Goal: Information Seeking & Learning: Learn about a topic

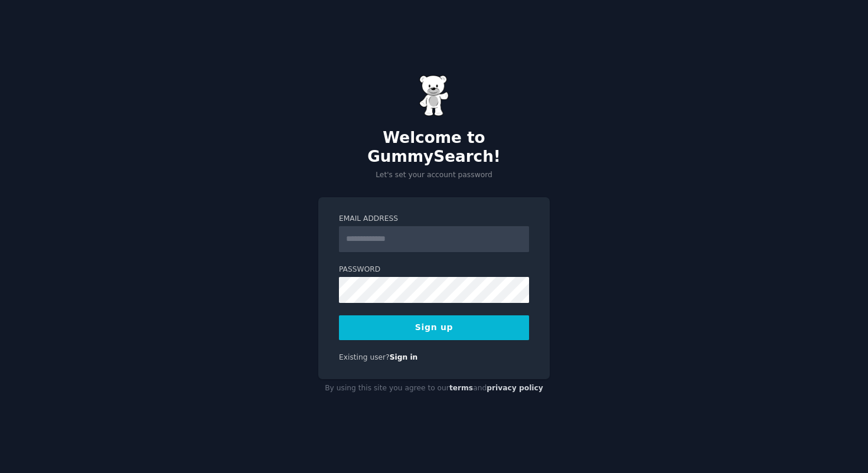
click at [432, 241] on input "Email Address" at bounding box center [434, 239] width 190 height 26
click at [406, 229] on input "Email Address" at bounding box center [434, 239] width 190 height 26
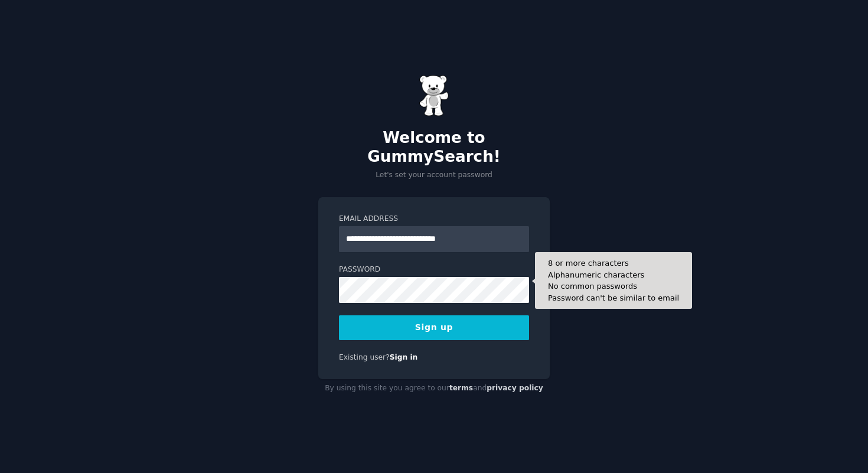
type input "**********"
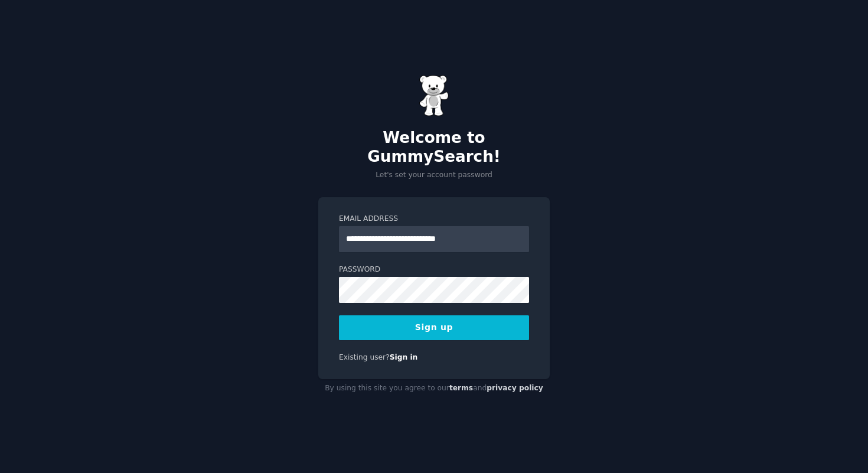
click at [467, 322] on button "Sign up" at bounding box center [434, 327] width 190 height 25
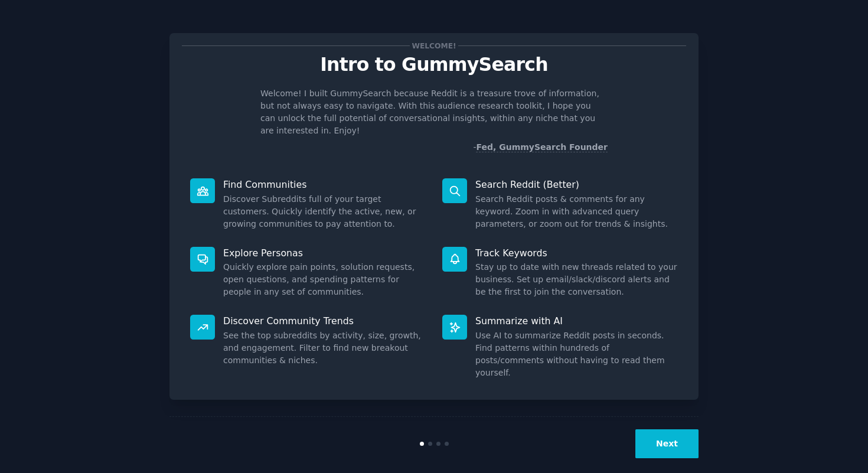
click at [656, 429] on button "Next" at bounding box center [666, 443] width 63 height 29
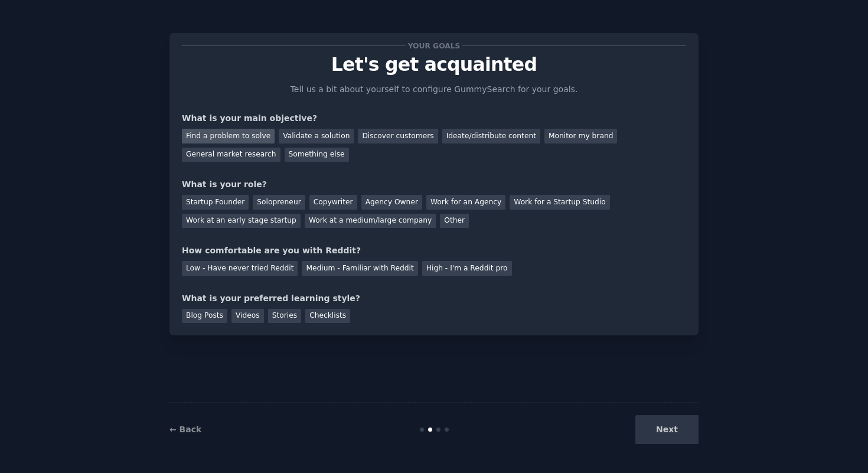
click at [244, 137] on div "Find a problem to solve" at bounding box center [228, 136] width 93 height 15
click at [308, 134] on div "Validate a solution" at bounding box center [316, 136] width 75 height 15
click at [250, 131] on div "Find a problem to solve" at bounding box center [228, 136] width 93 height 15
click at [226, 203] on div "Startup Founder" at bounding box center [215, 202] width 67 height 15
click at [276, 203] on div "Solopreneur" at bounding box center [279, 202] width 52 height 15
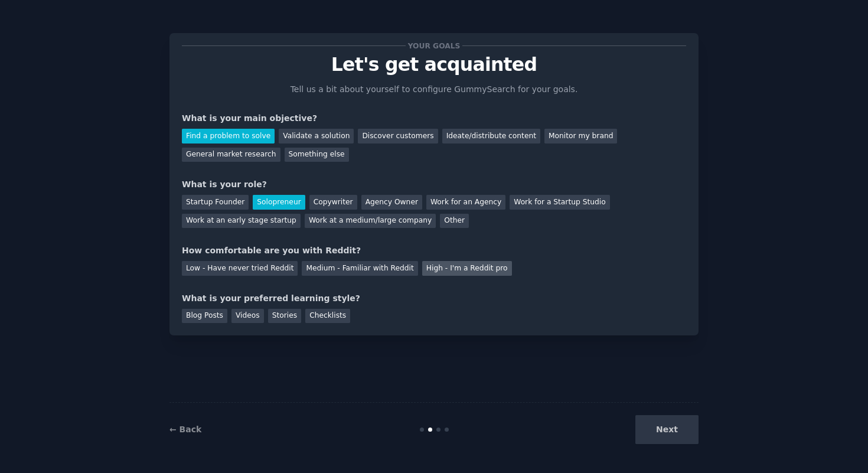
click at [432, 266] on div "High - I'm a Reddit pro" at bounding box center [467, 268] width 90 height 15
click at [205, 318] on div "Blog Posts" at bounding box center [204, 316] width 45 height 15
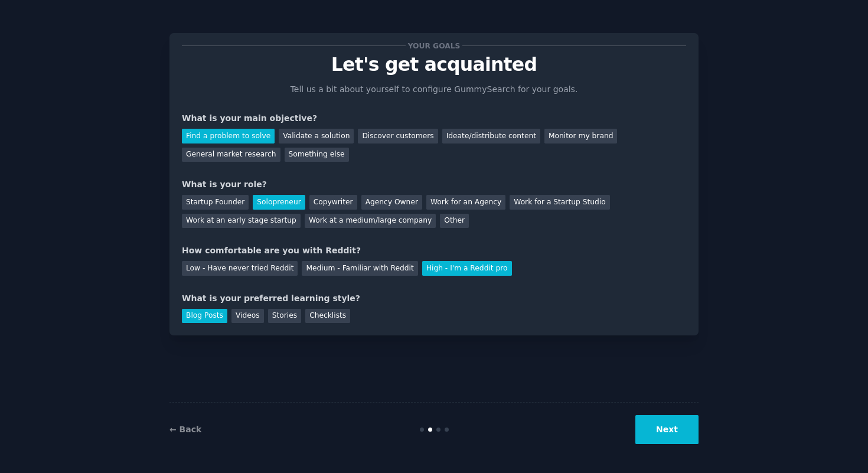
click at [679, 435] on button "Next" at bounding box center [666, 429] width 63 height 29
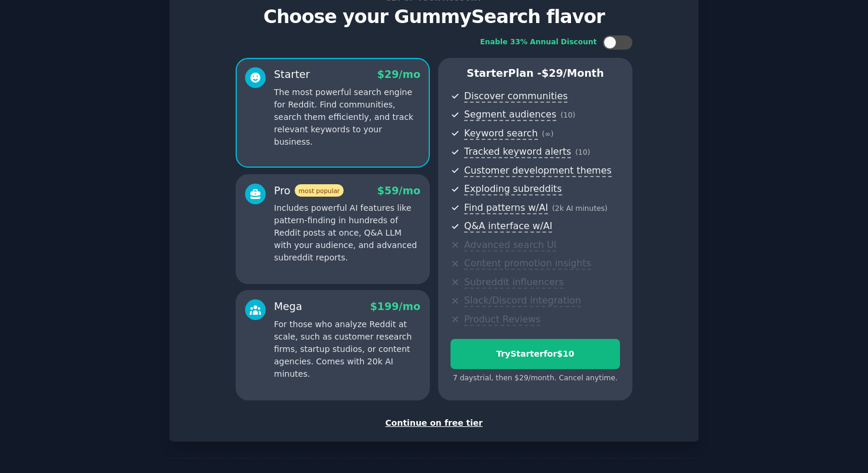
scroll to position [50, 0]
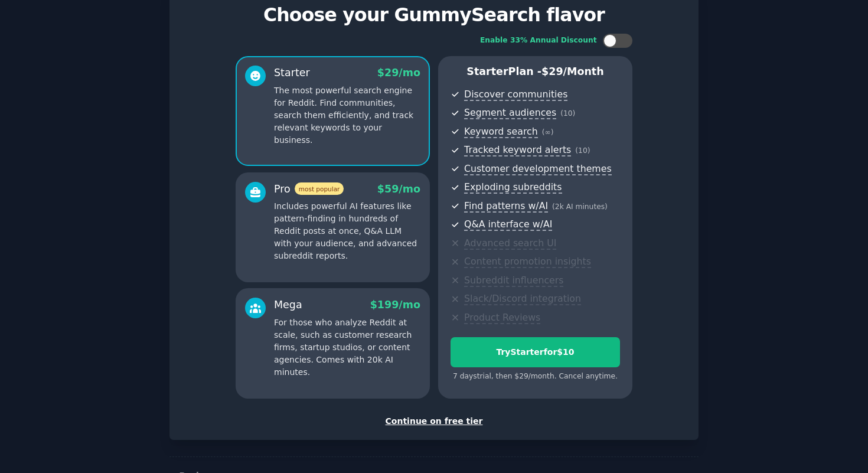
click at [450, 420] on div "Continue on free tier" at bounding box center [434, 421] width 504 height 12
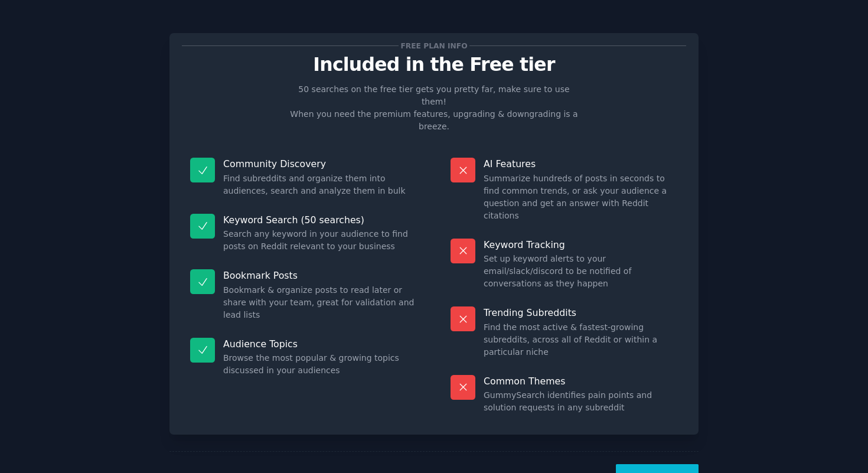
click at [644, 464] on button "Let's Go!" at bounding box center [657, 478] width 83 height 29
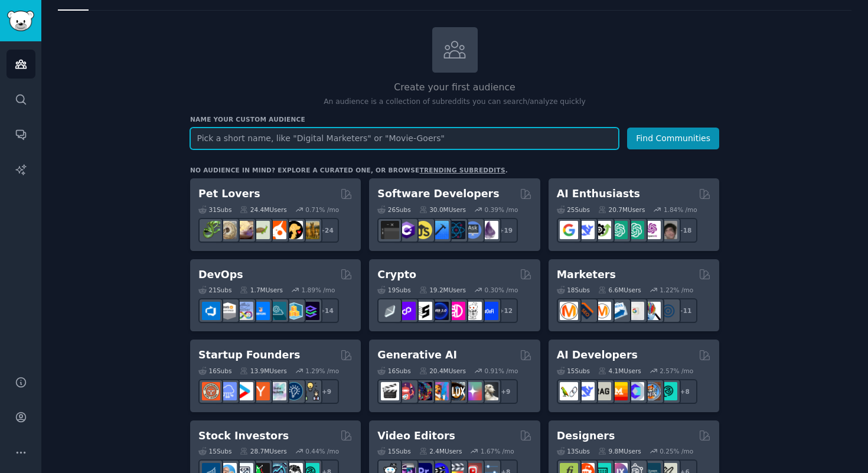
scroll to position [50, 0]
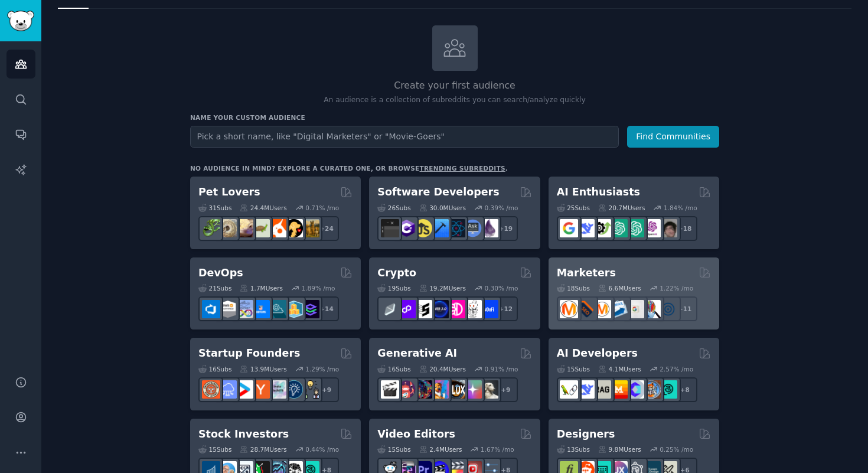
click at [641, 271] on div "Marketers" at bounding box center [634, 273] width 154 height 15
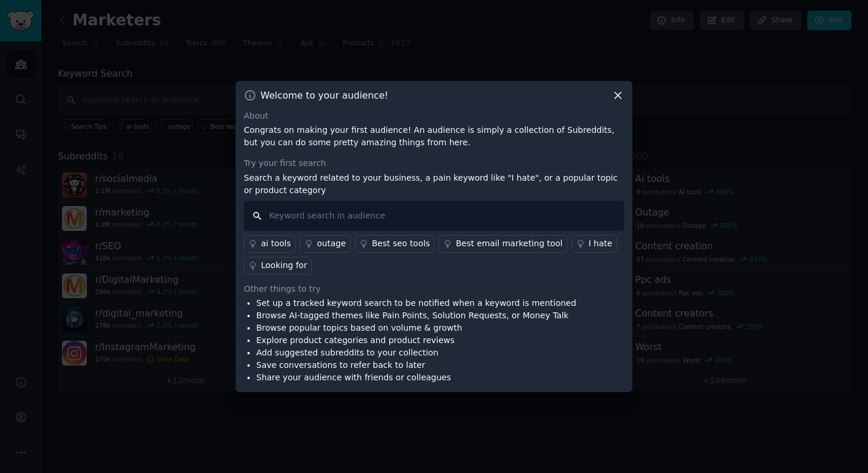
click at [543, 221] on input "text" at bounding box center [434, 216] width 380 height 30
type input "find blog posts"
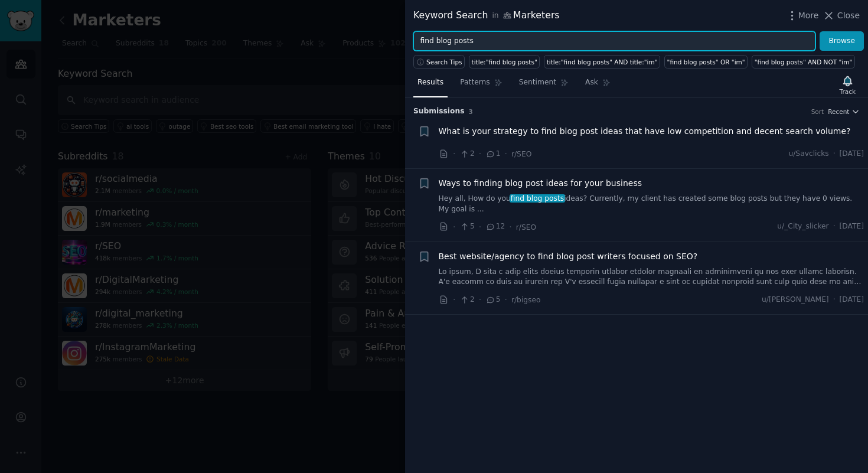
drag, startPoint x: 435, startPoint y: 37, endPoint x: 494, endPoint y: 40, distance: 59.7
click at [494, 40] on input "find blog posts" at bounding box center [614, 41] width 402 height 20
type input "f"
click at [820, 31] on button "Browse" at bounding box center [842, 41] width 44 height 20
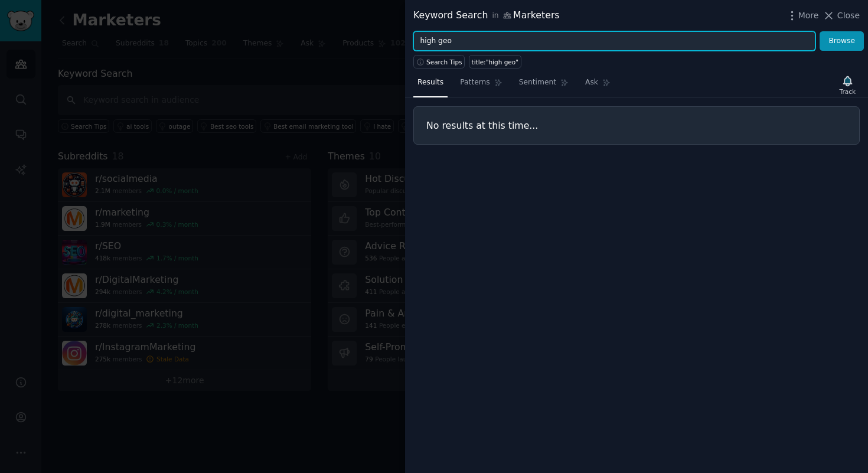
click at [441, 40] on input "high geo" at bounding box center [614, 41] width 402 height 20
click at [820, 31] on button "Browse" at bounding box center [842, 41] width 44 height 20
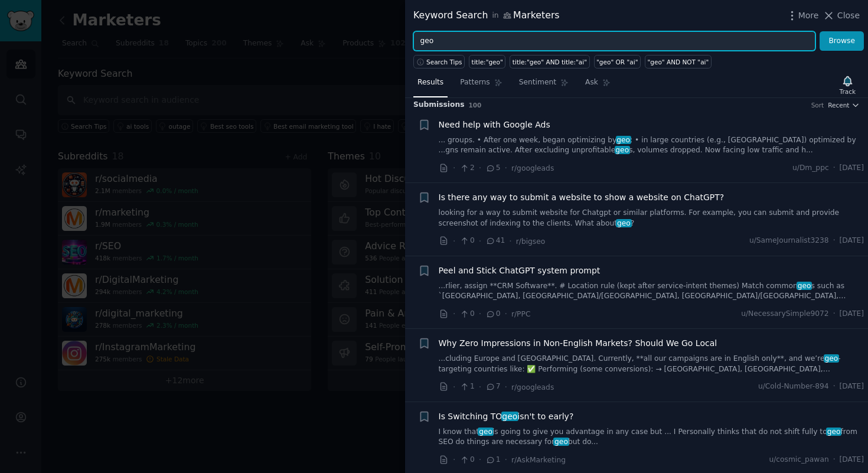
scroll to position [8, 0]
click at [522, 46] on input "geo" at bounding box center [614, 41] width 402 height 20
click at [820, 31] on button "Browse" at bounding box center [842, 41] width 44 height 20
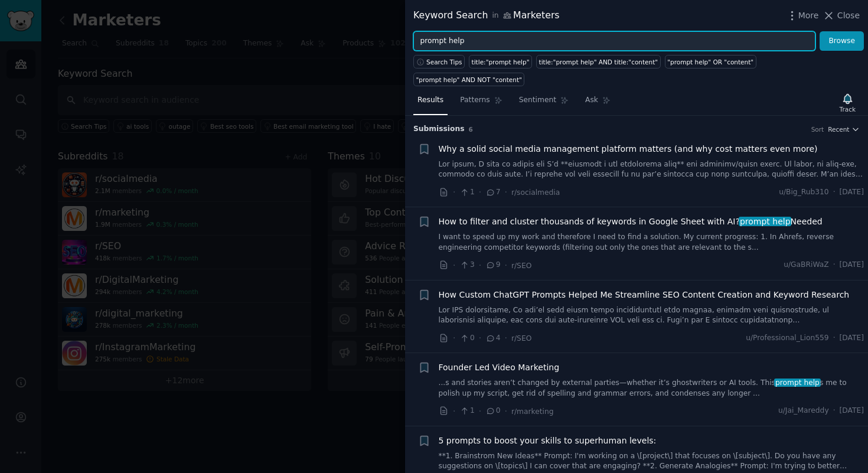
click at [528, 38] on input "prompt help" at bounding box center [614, 41] width 402 height 20
click at [820, 31] on button "Browse" at bounding box center [842, 41] width 44 height 20
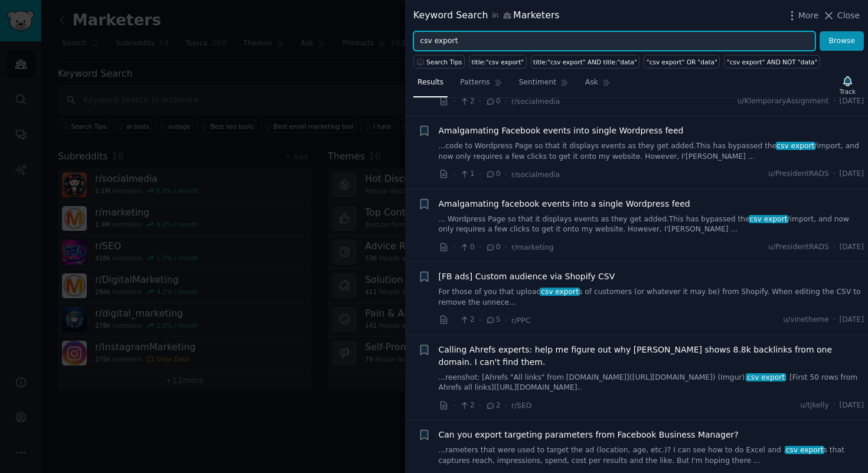
scroll to position [1269, 0]
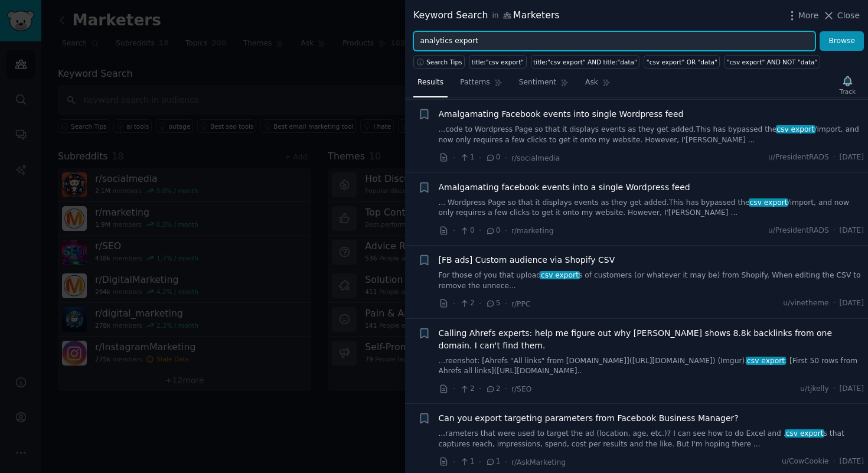
click at [820, 31] on button "Browse" at bounding box center [842, 41] width 44 height 20
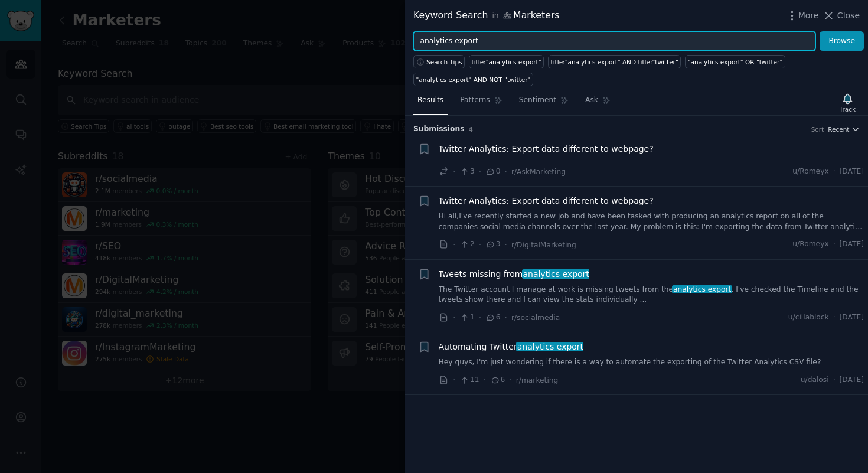
click at [477, 40] on input "analytics export" at bounding box center [614, 41] width 402 height 20
click at [820, 31] on button "Browse" at bounding box center [842, 41] width 44 height 20
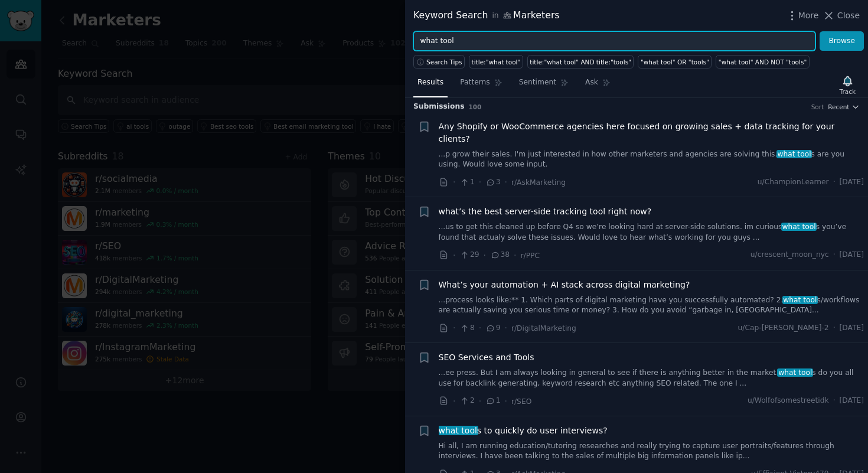
scroll to position [7, 0]
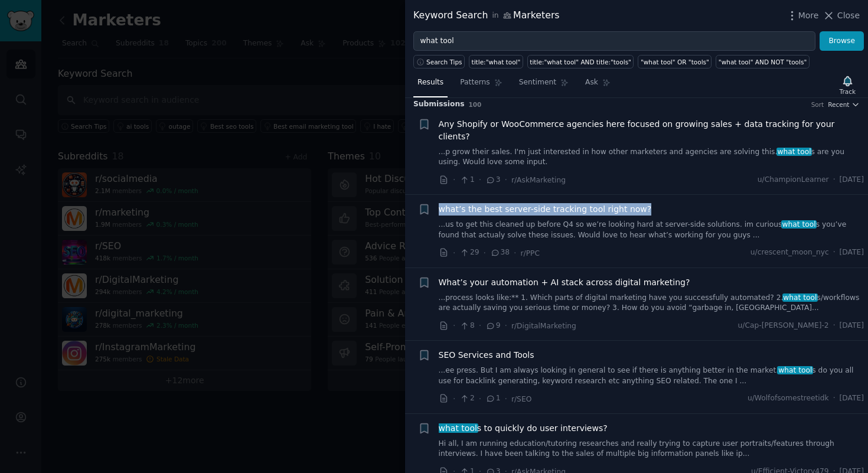
click at [624, 220] on link "...us to get this cleaned up before Q4 so we’re looking hard at server-side sol…" at bounding box center [652, 230] width 426 height 21
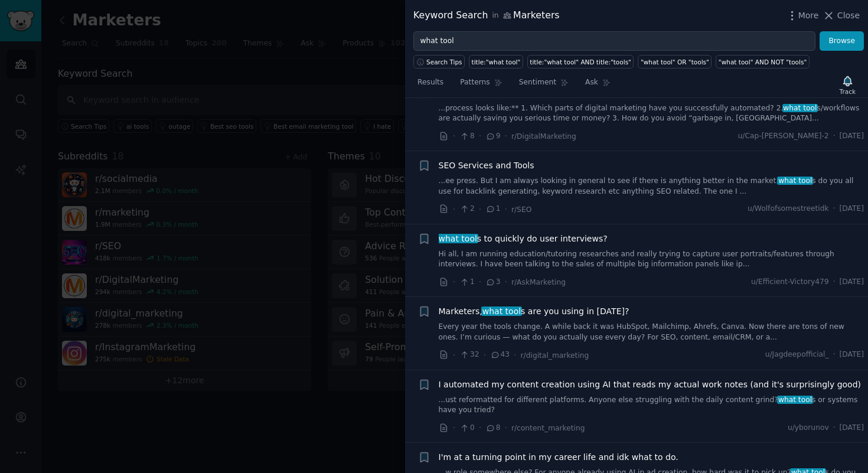
scroll to position [425, 0]
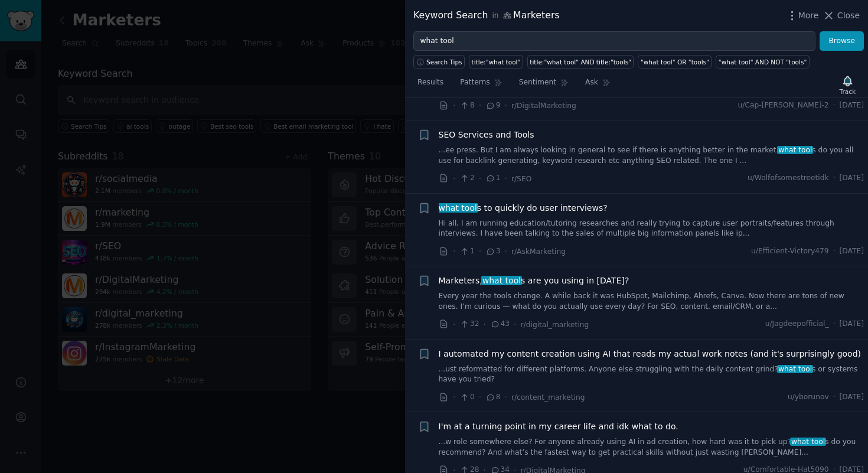
click at [630, 291] on link "Every year the tools change. A while back it was HubSpot, Mailchimp, Ahrefs, Ca…" at bounding box center [652, 301] width 426 height 21
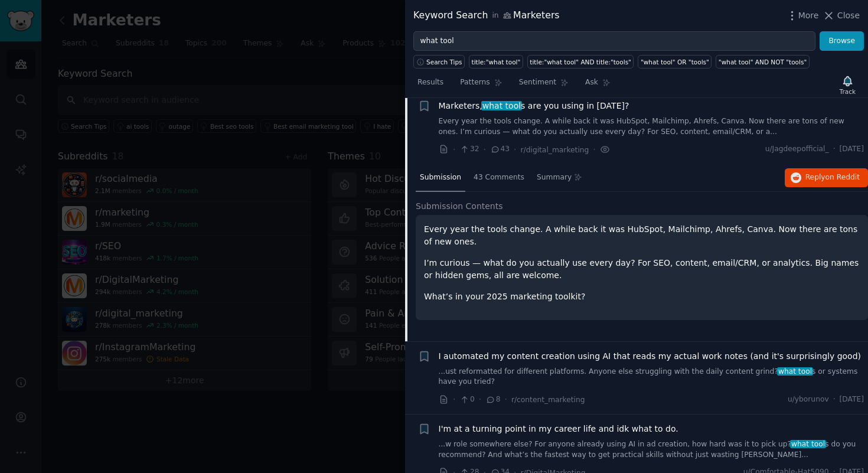
scroll to position [403, 0]
click at [625, 275] on div "Every year the tools change. A while back it was HubSpot, Mailchimp, Ahrefs, Ca…" at bounding box center [642, 263] width 436 height 80
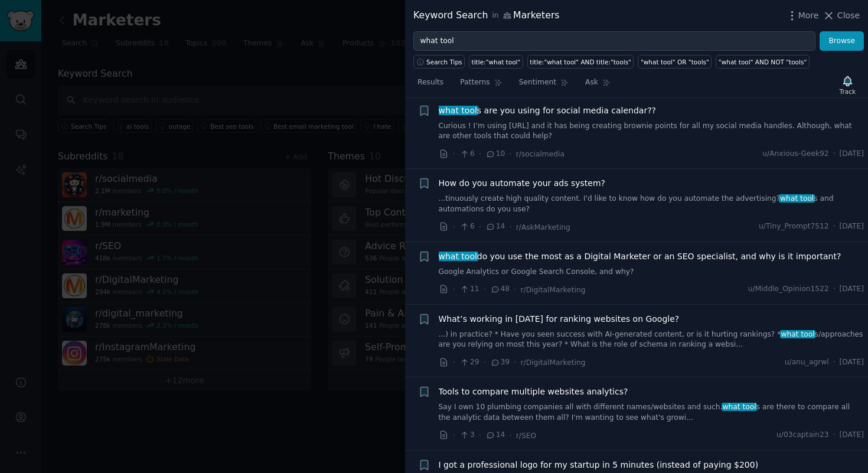
scroll to position [1297, 0]
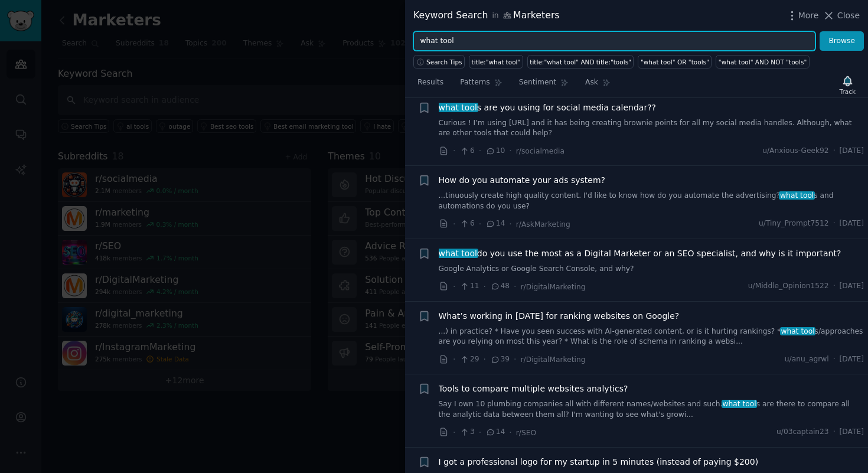
click at [520, 35] on input "what tool" at bounding box center [614, 41] width 402 height 20
click at [520, 38] on input "what tool" at bounding box center [614, 41] width 402 height 20
click at [820, 31] on button "Browse" at bounding box center [842, 41] width 44 height 20
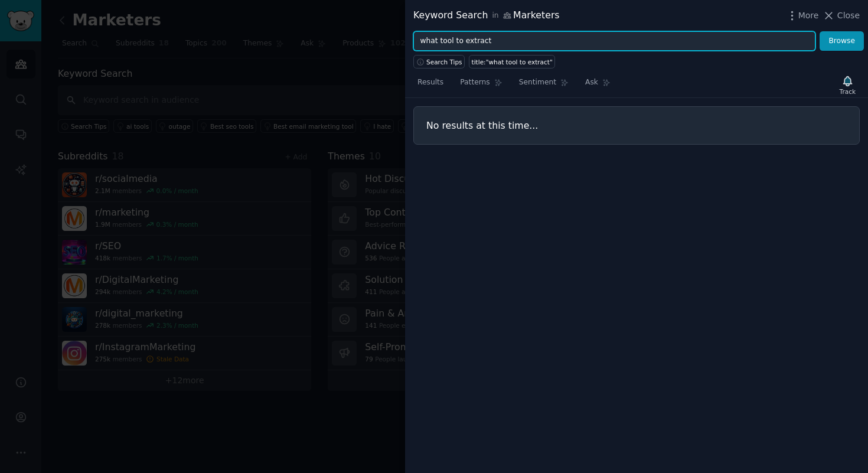
drag, startPoint x: 452, startPoint y: 39, endPoint x: 405, endPoint y: 44, distance: 46.9
click at [405, 44] on div "what tool to extract Browse" at bounding box center [636, 41] width 463 height 20
click at [820, 31] on button "Browse" at bounding box center [842, 41] width 44 height 20
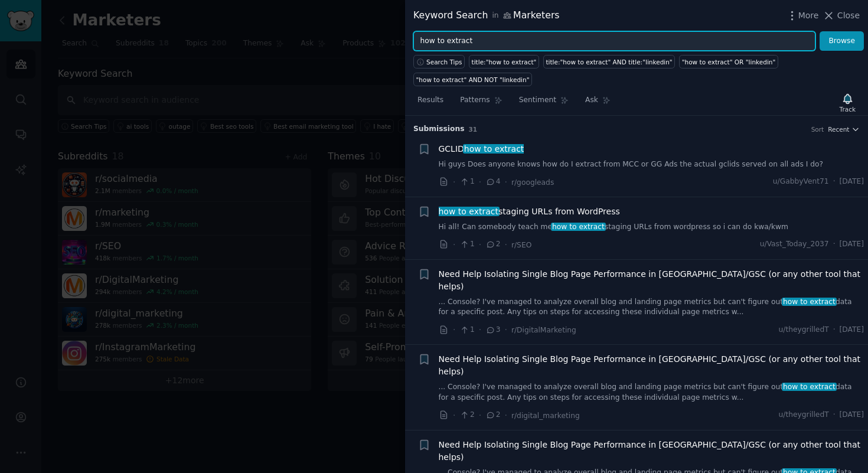
click at [521, 41] on input "how to extract" at bounding box center [614, 41] width 402 height 20
click at [820, 31] on button "Browse" at bounding box center [842, 41] width 44 height 20
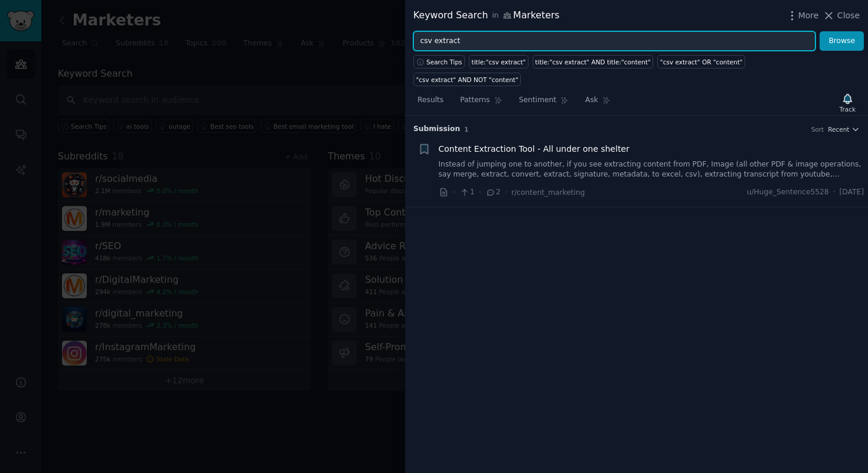
click at [532, 44] on input "csv extract" at bounding box center [614, 41] width 402 height 20
click at [820, 31] on button "Browse" at bounding box center [842, 41] width 44 height 20
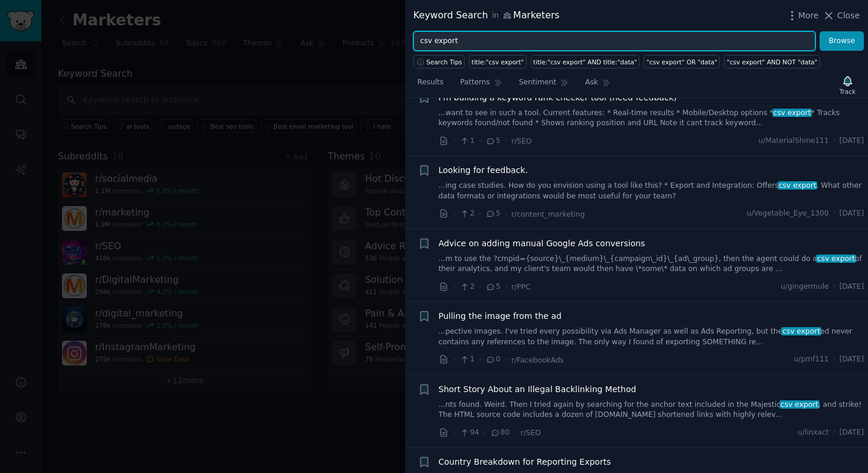
scroll to position [338, 0]
click at [543, 41] on input "csv export" at bounding box center [614, 41] width 402 height 20
click at [820, 31] on button "Browse" at bounding box center [842, 41] width 44 height 20
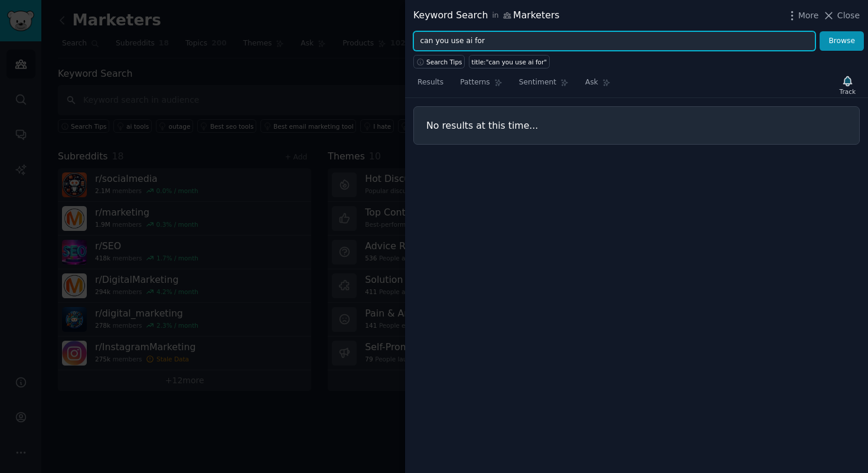
click at [559, 50] on input "can you use ai for" at bounding box center [614, 41] width 402 height 20
type input "ai for"
click at [820, 31] on button "Browse" at bounding box center [842, 41] width 44 height 20
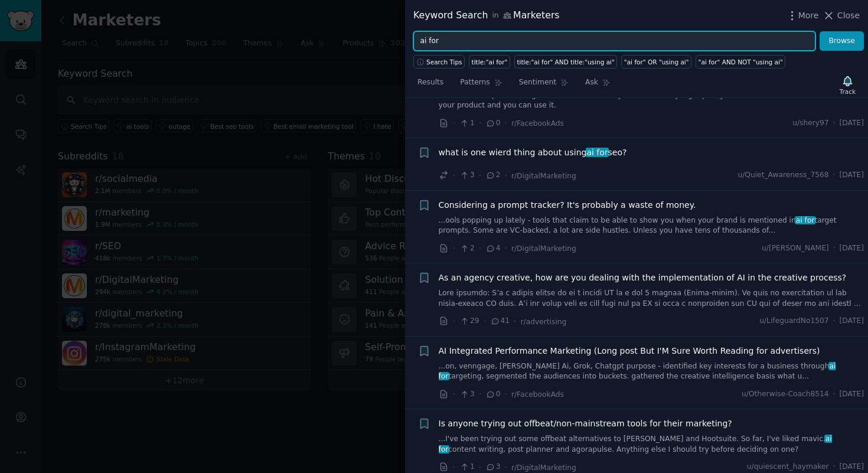
scroll to position [1198, 0]
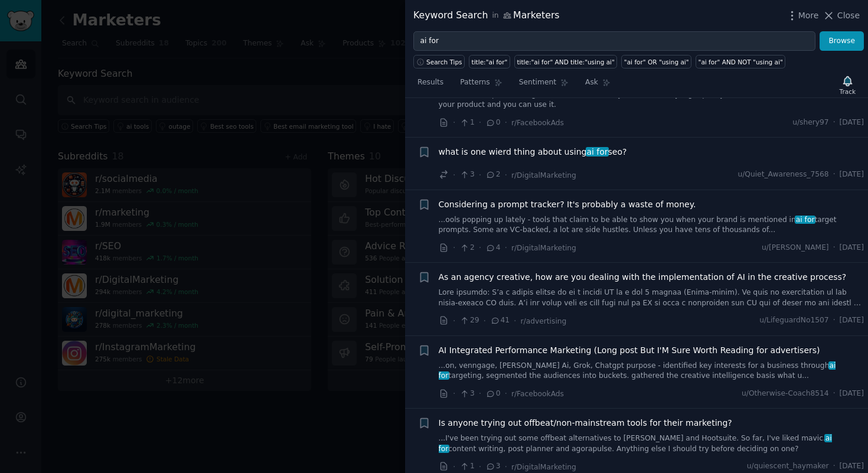
click at [375, 289] on div at bounding box center [434, 236] width 868 height 473
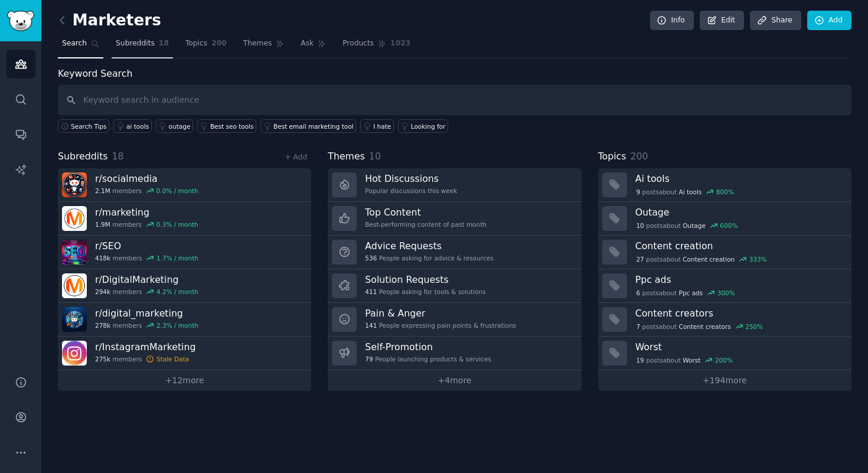
click at [141, 45] on span "Subreddits" at bounding box center [135, 43] width 39 height 11
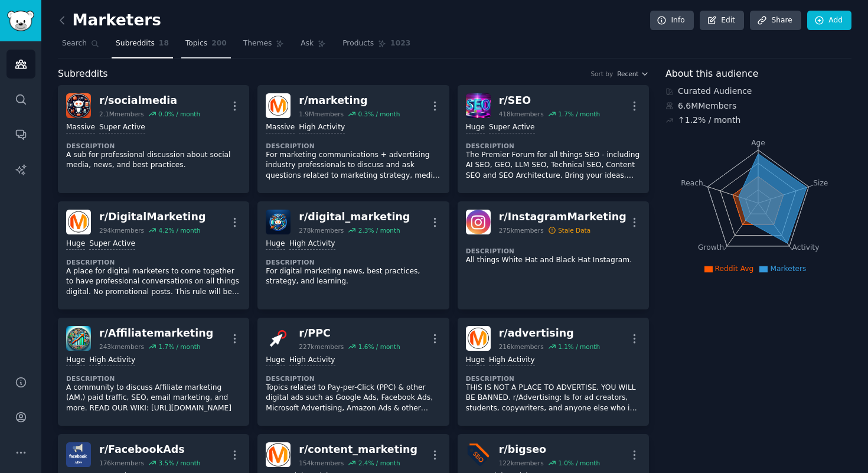
click at [190, 44] on span "Topics" at bounding box center [196, 43] width 22 height 11
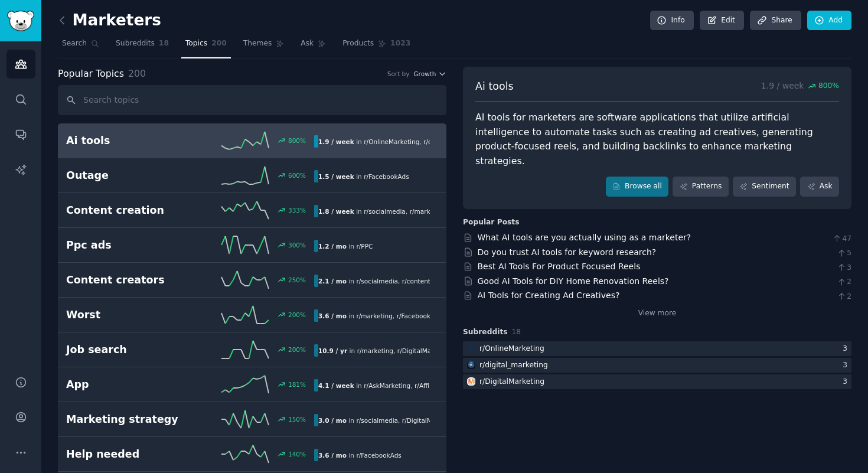
click at [143, 141] on h2 "Ai tools" at bounding box center [128, 140] width 124 height 15
click at [648, 308] on link "View more" at bounding box center [657, 313] width 38 height 11
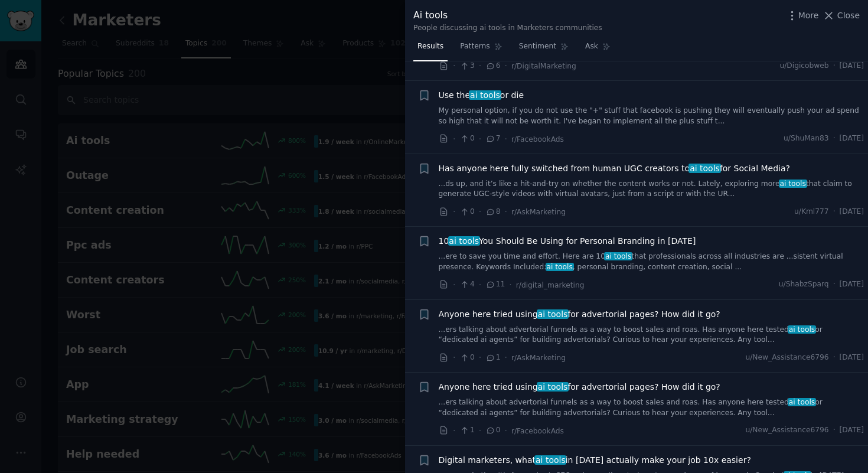
scroll to position [1062, 0]
